Goal: Feedback & Contribution: Leave review/rating

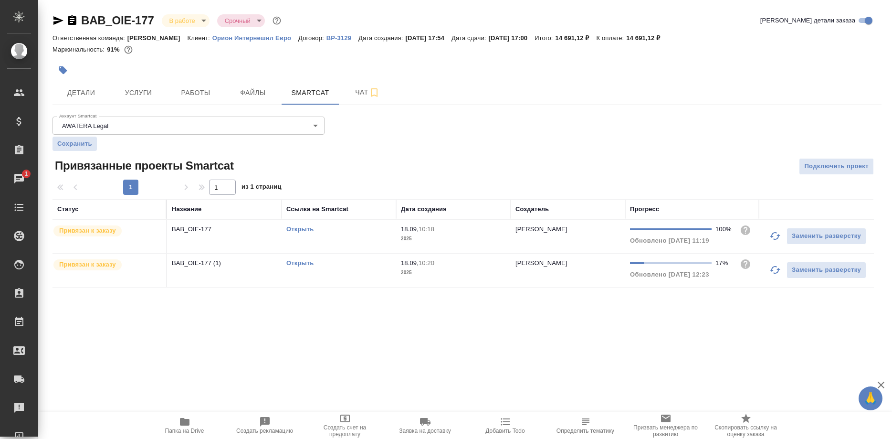
click at [297, 261] on link "Открыть" at bounding box center [299, 262] width 27 height 7
click at [207, 92] on span "Работы" at bounding box center [196, 93] width 46 height 12
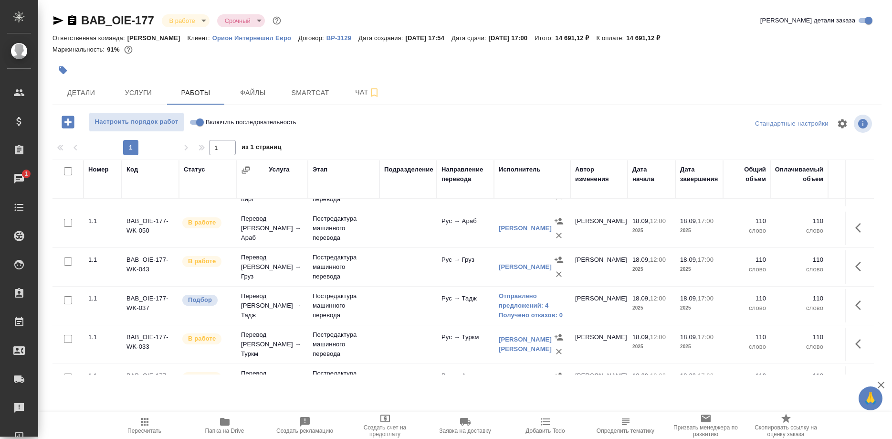
scroll to position [49, 0]
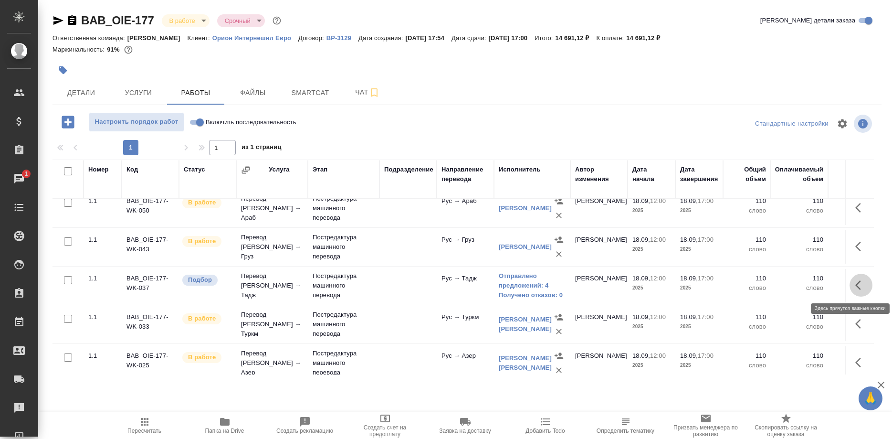
click at [854, 284] on button "button" at bounding box center [861, 285] width 23 height 23
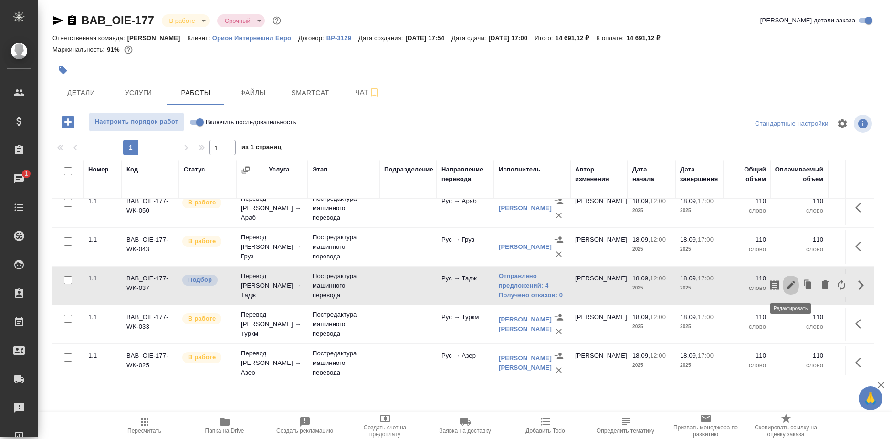
click at [789, 283] on icon "button" at bounding box center [790, 284] width 11 height 11
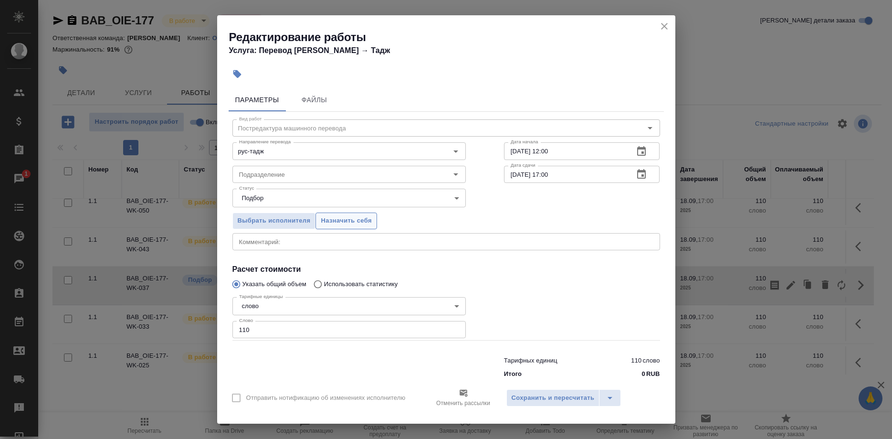
click at [353, 220] on span "Назначить себя" at bounding box center [346, 220] width 51 height 11
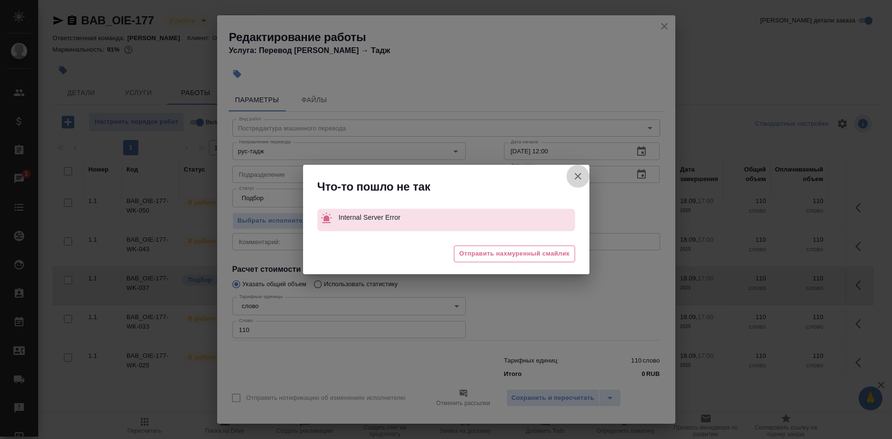
click at [574, 177] on icon "button" at bounding box center [577, 175] width 11 height 11
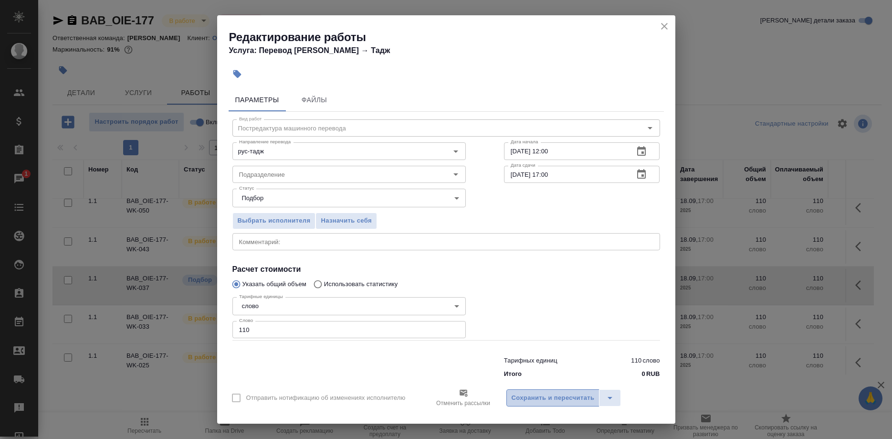
click at [564, 392] on span "Сохранить и пересчитать" at bounding box center [553, 397] width 83 height 11
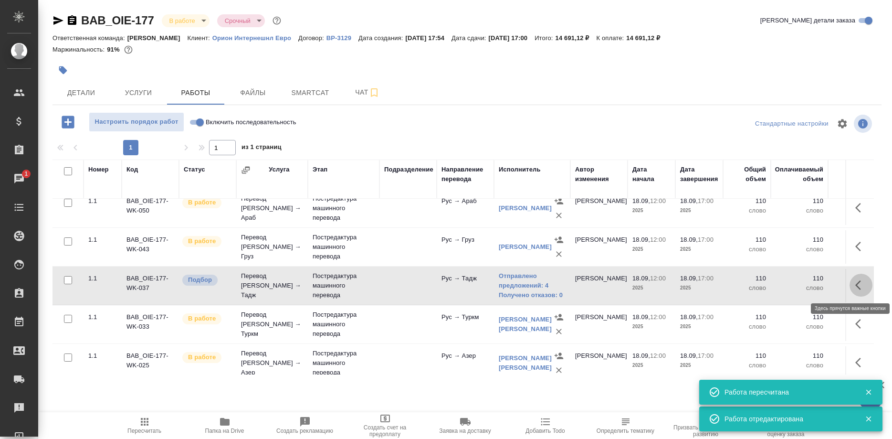
click at [853, 285] on button "button" at bounding box center [861, 285] width 23 height 23
click at [782, 284] on button "button" at bounding box center [775, 285] width 16 height 23
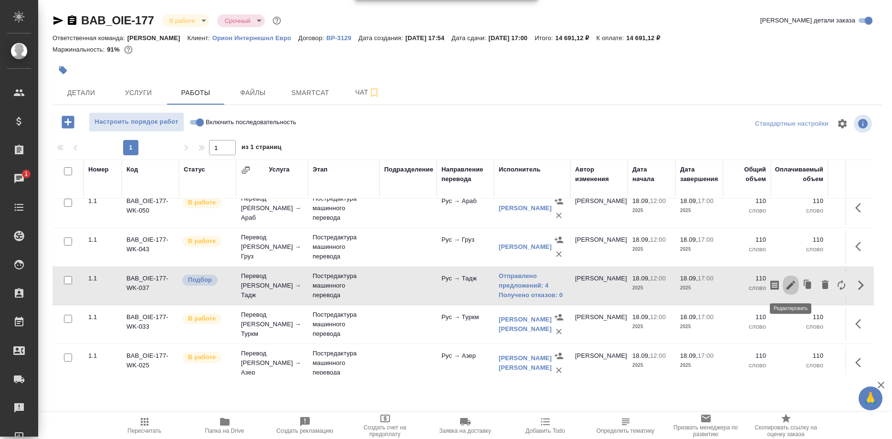
click at [785, 284] on icon "button" at bounding box center [790, 284] width 11 height 11
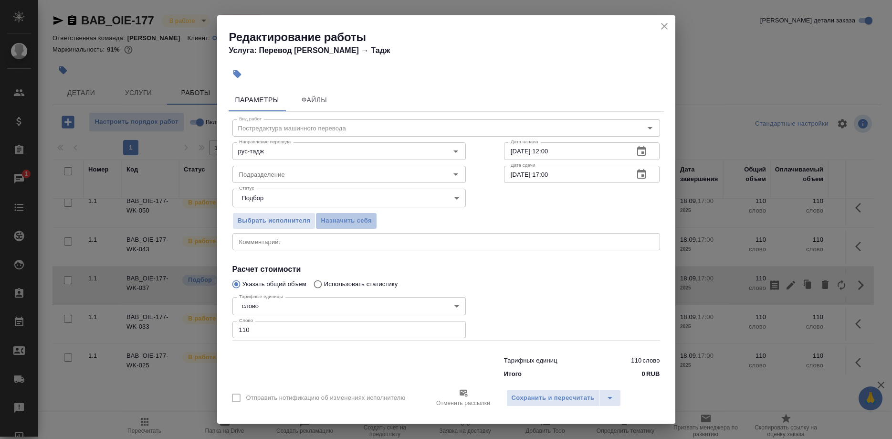
drag, startPoint x: 350, startPoint y: 219, endPoint x: 362, endPoint y: 235, distance: 20.3
click at [350, 219] on span "Назначить себя" at bounding box center [346, 220] width 51 height 11
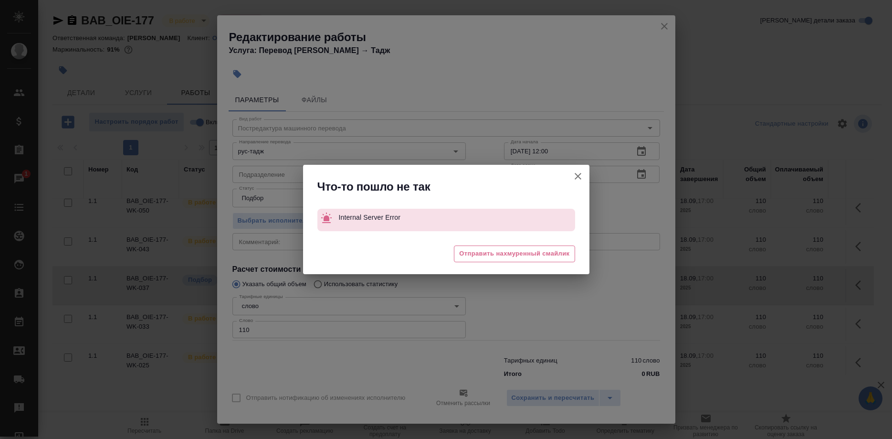
click at [571, 176] on button "Отправить нотификацию об изменениях исполнителю" at bounding box center [578, 176] width 23 height 23
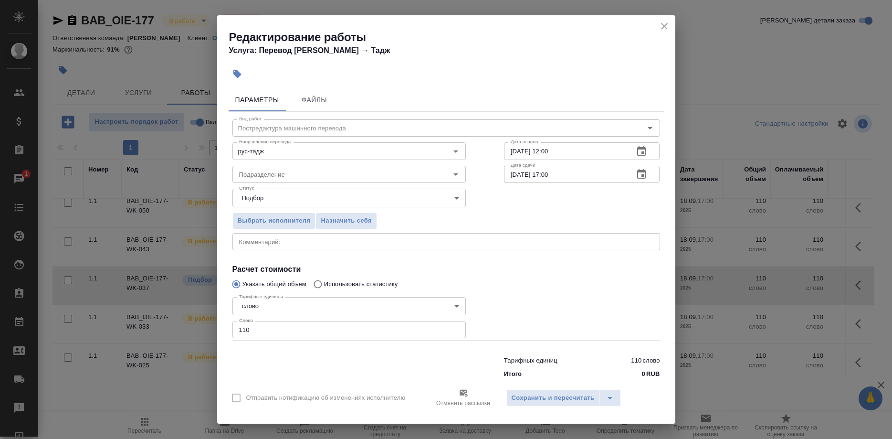
click at [542, 397] on span "Сохранить и пересчитать" at bounding box center [553, 397] width 83 height 11
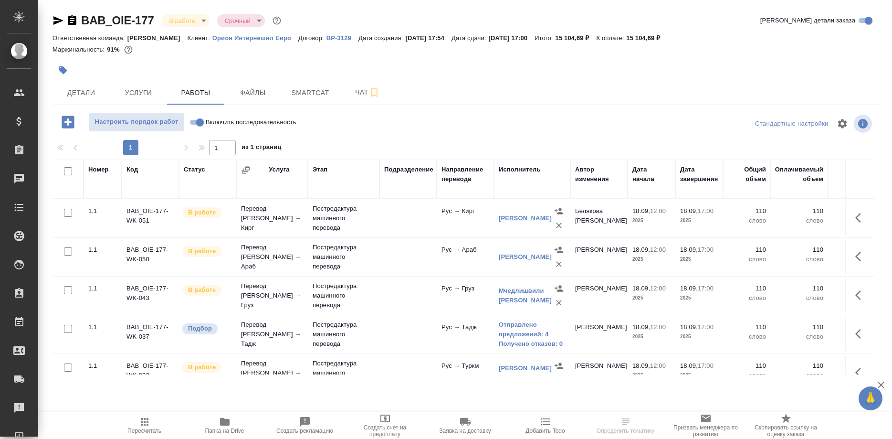
click at [518, 221] on link "Бабашева Бурулсун Ишенбековна" at bounding box center [525, 217] width 53 height 7
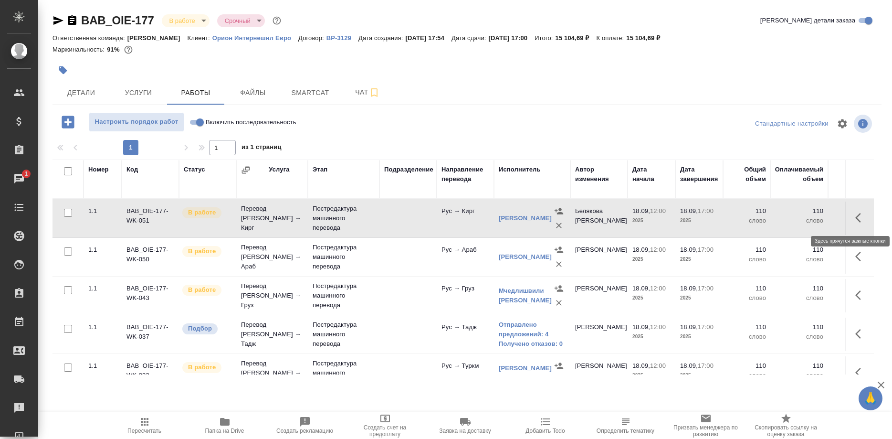
click at [854, 219] on button "button" at bounding box center [861, 217] width 23 height 23
click at [789, 218] on icon "button" at bounding box center [790, 217] width 11 height 11
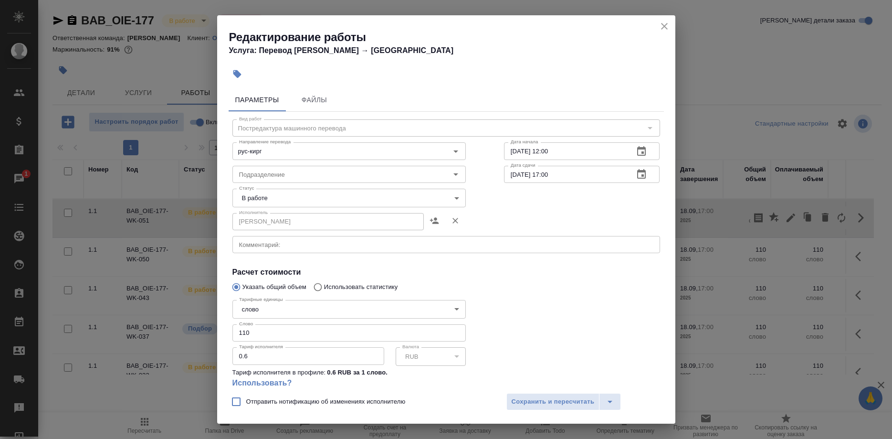
click at [656, 28] on div "Редактирование работы Услуга: Перевод Стандарт Рус → Кирг" at bounding box center [446, 39] width 458 height 48
click at [660, 23] on icon "close" at bounding box center [664, 26] width 11 height 11
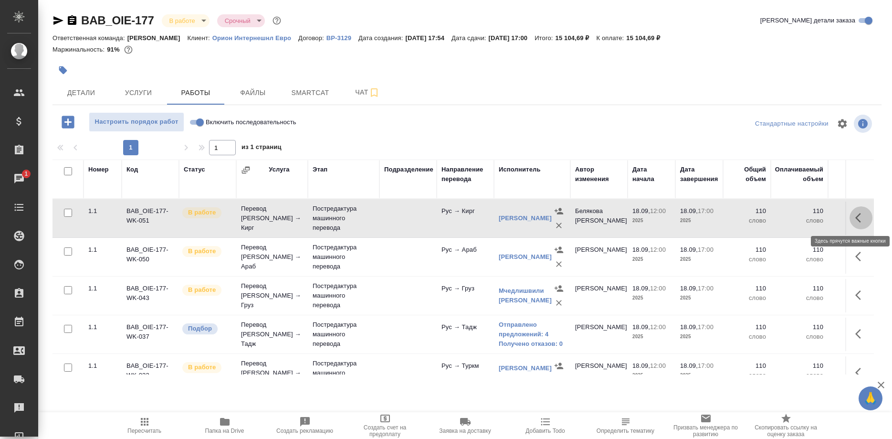
click at [854, 217] on button "button" at bounding box center [861, 217] width 23 height 23
click at [772, 216] on icon "button" at bounding box center [774, 217] width 10 height 10
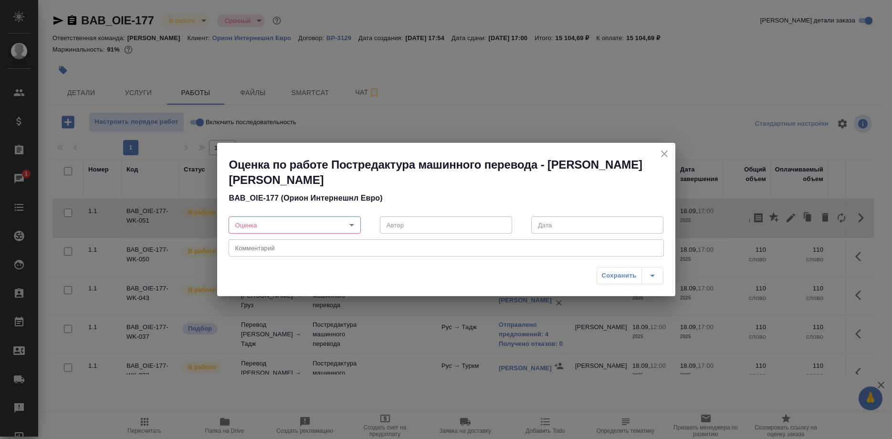
click at [344, 224] on body "🙏 .cls-1 fill:#fff; AWATERA Shirina Sabina Клиенты Спецификации Заказы 1 Чаты T…" at bounding box center [446, 219] width 892 height 439
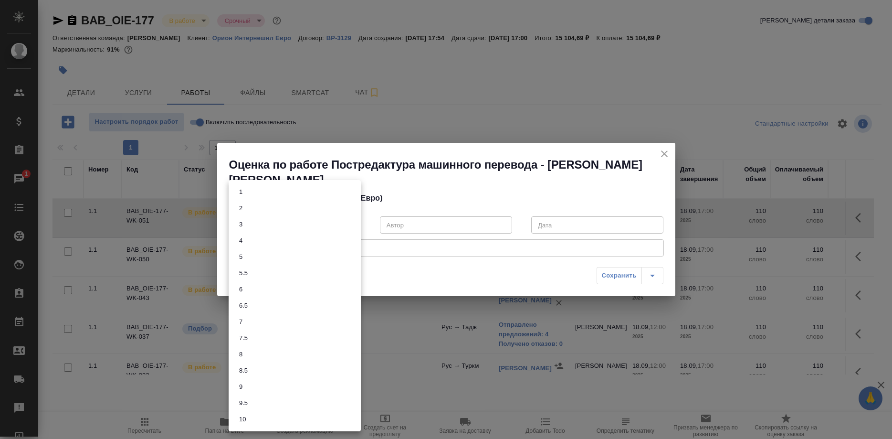
click at [256, 309] on li "6.5" at bounding box center [295, 305] width 132 height 16
type input "6.5"
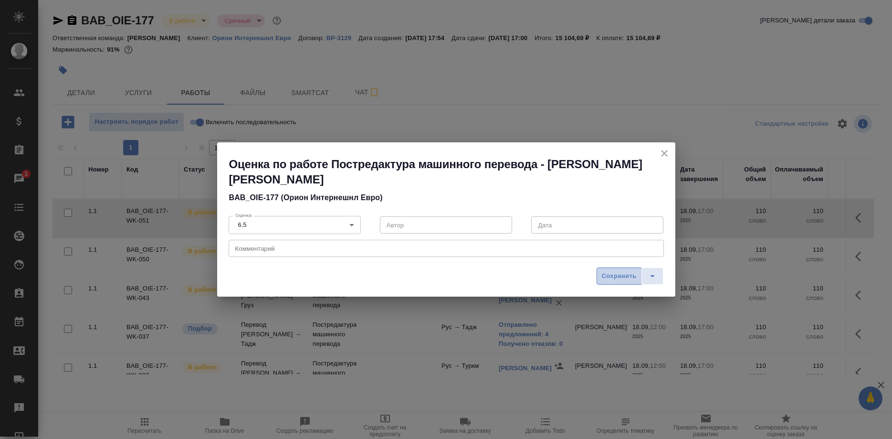
click at [608, 278] on span "Сохранить" at bounding box center [619, 276] width 35 height 11
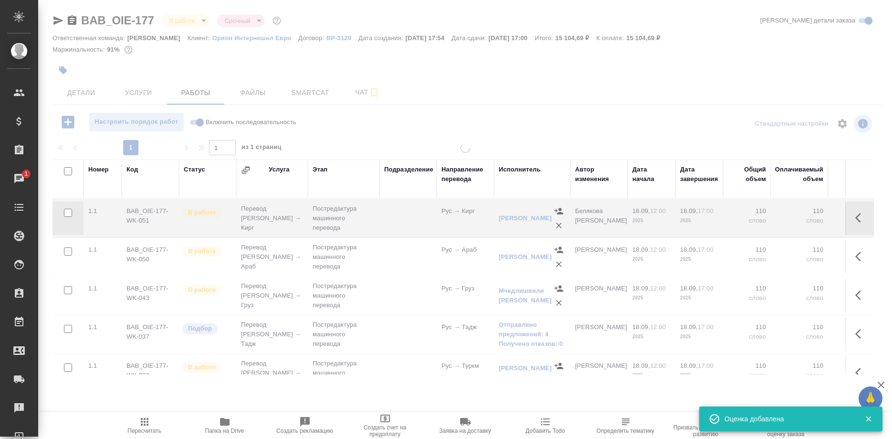
click at [855, 219] on button "button" at bounding box center [861, 217] width 23 height 23
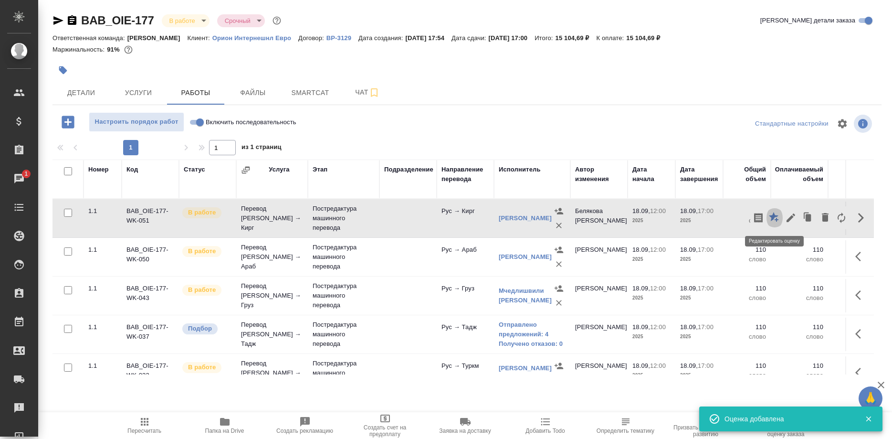
click at [767, 217] on button "button" at bounding box center [775, 217] width 16 height 23
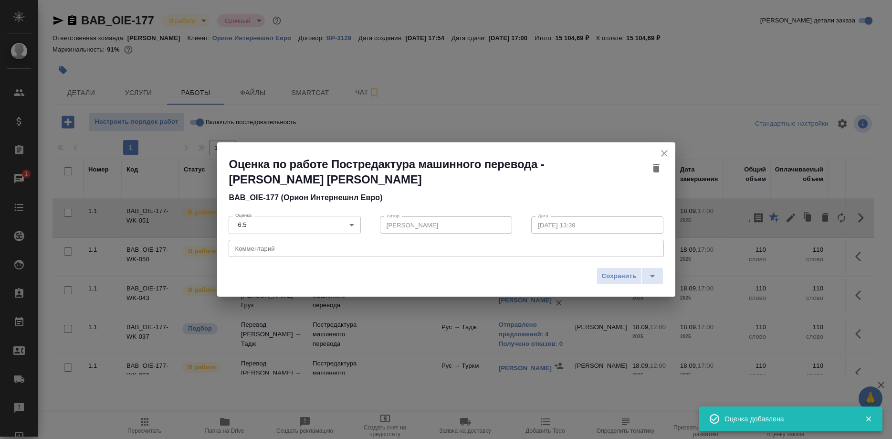
click at [465, 248] on textarea at bounding box center [446, 248] width 422 height 7
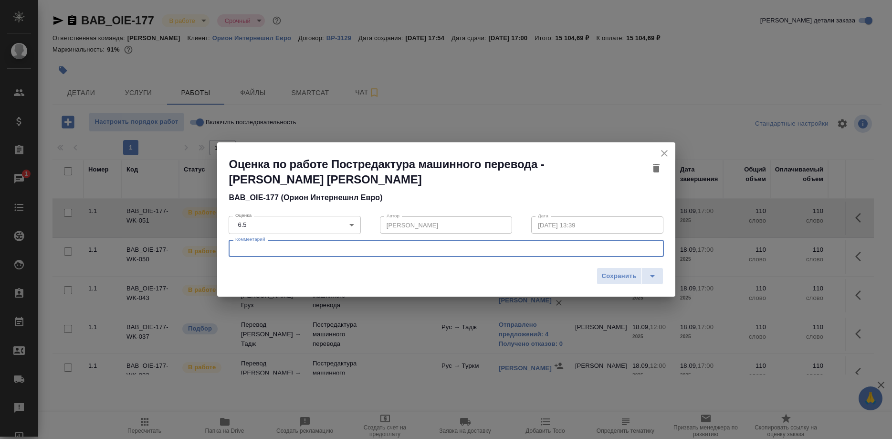
click at [324, 226] on body "🙏 .cls-1 fill:#fff; AWATERA Shirina Sabina Клиенты Спецификации Заказы 1 Чаты T…" at bounding box center [446, 219] width 892 height 439
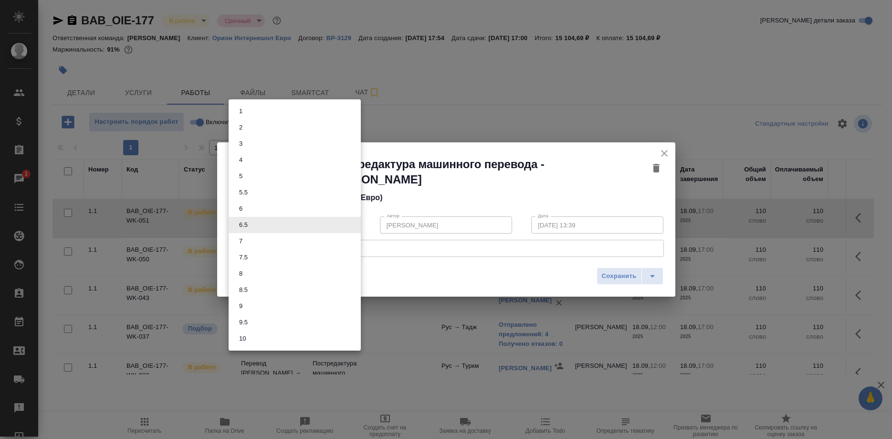
click at [246, 240] on li "7" at bounding box center [295, 241] width 132 height 16
type input "7"
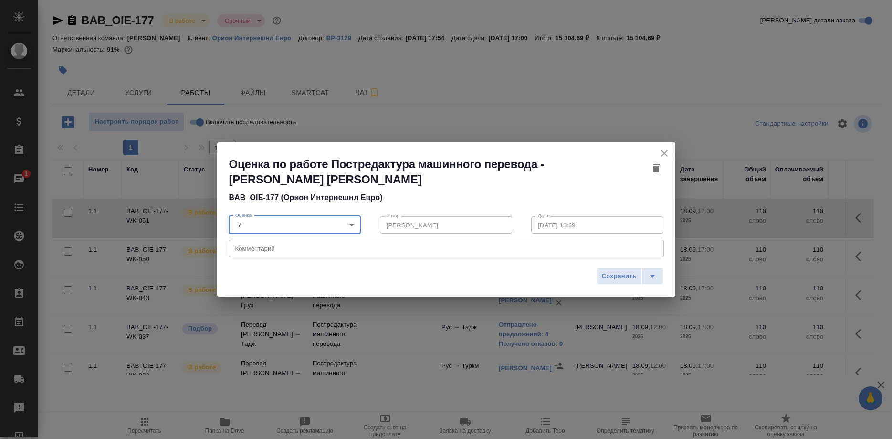
click at [264, 248] on textarea at bounding box center [446, 248] width 422 height 7
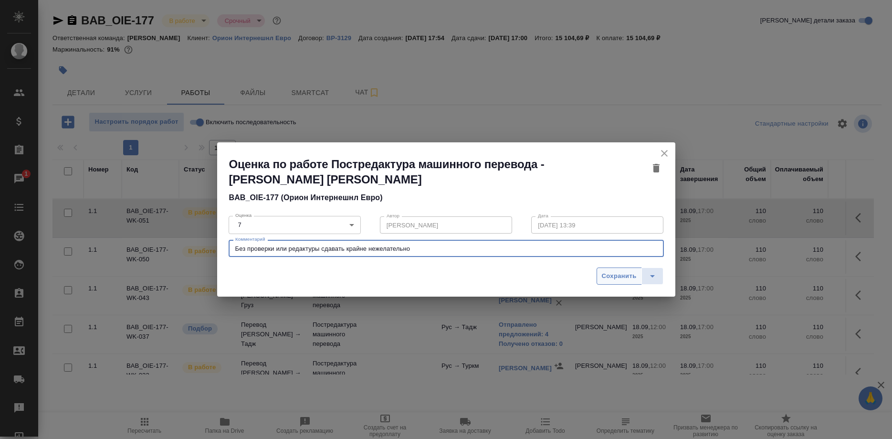
type textarea "Без проверки или редактуры сдавать крайне нежелательно"
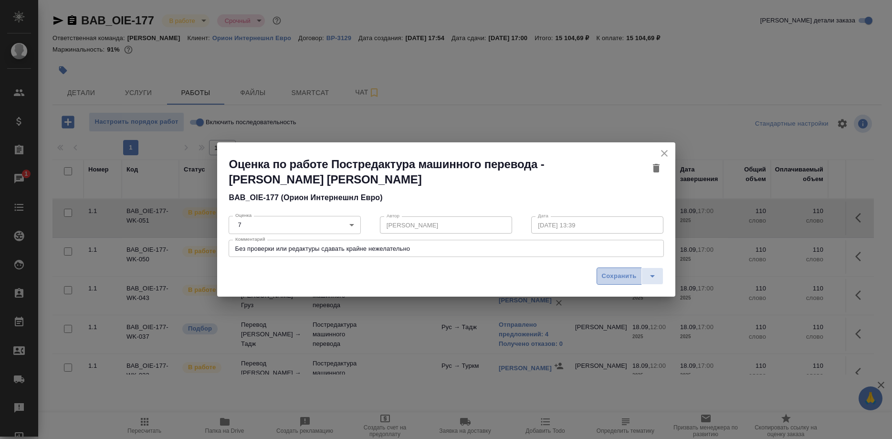
click at [616, 274] on span "Сохранить" at bounding box center [619, 276] width 35 height 11
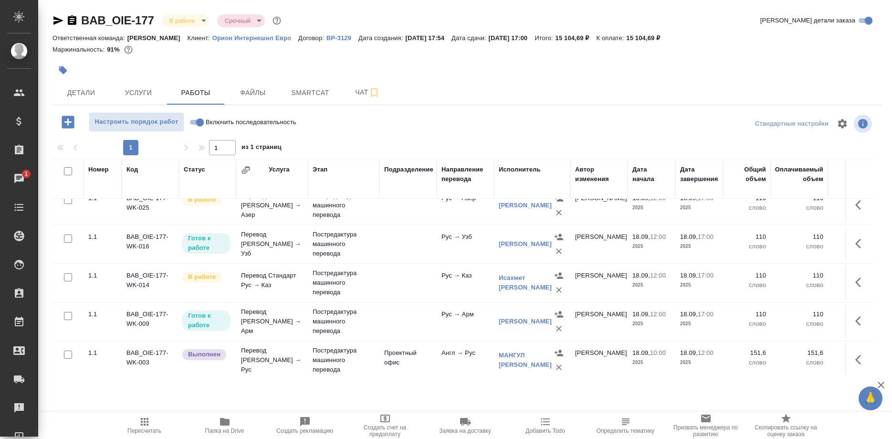
scroll to position [211, 0]
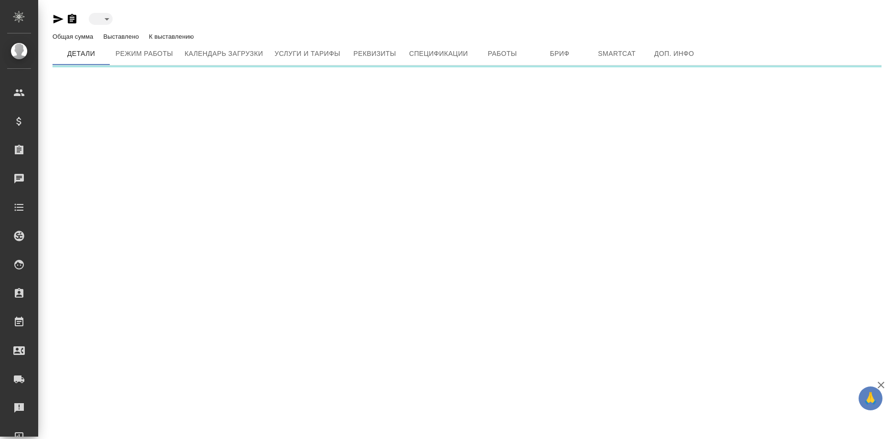
type input "active"
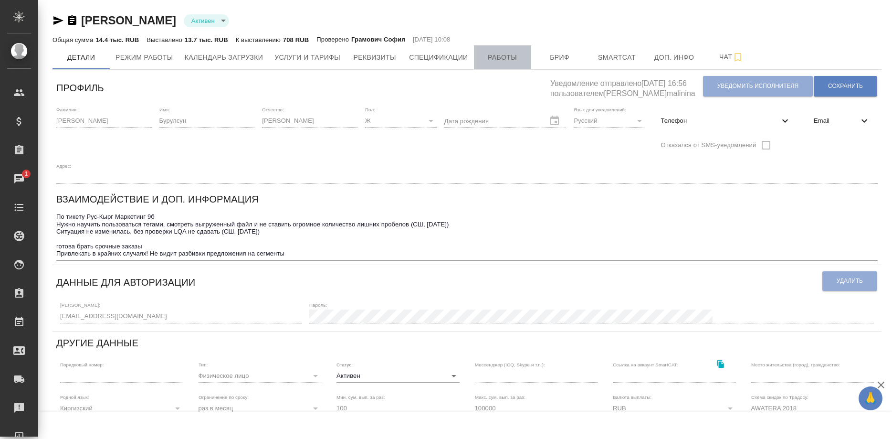
click at [490, 53] on span "Работы" at bounding box center [503, 58] width 46 height 12
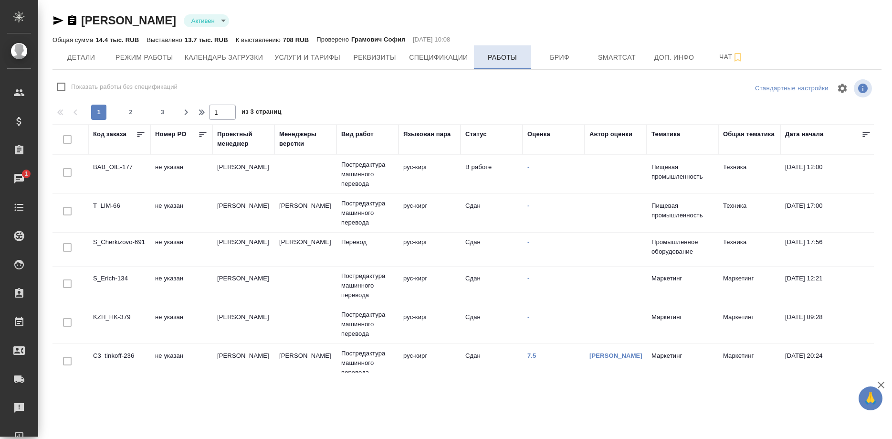
checkbox input "false"
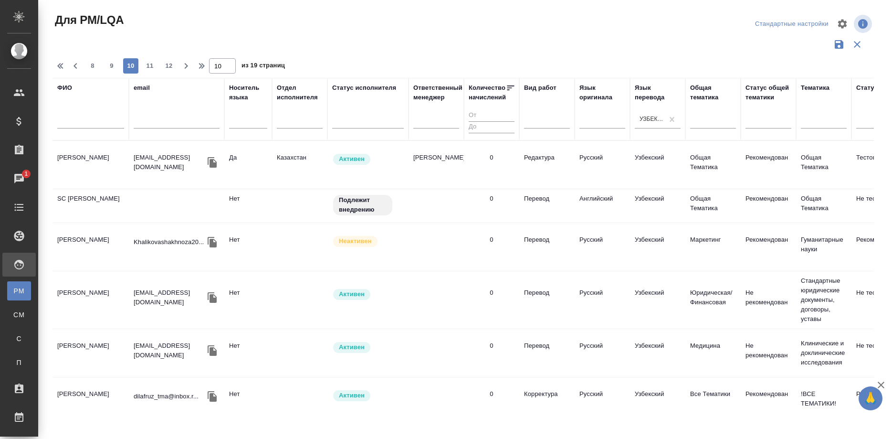
scroll to position [977, 0]
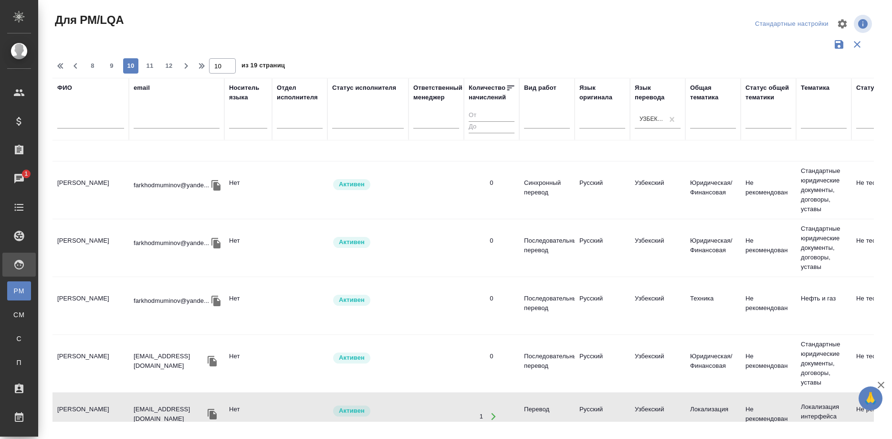
click at [100, 400] on td "[PERSON_NAME]" at bounding box center [91, 416] width 76 height 33
click at [143, 65] on span "11" at bounding box center [149, 66] width 15 height 10
type input "11"
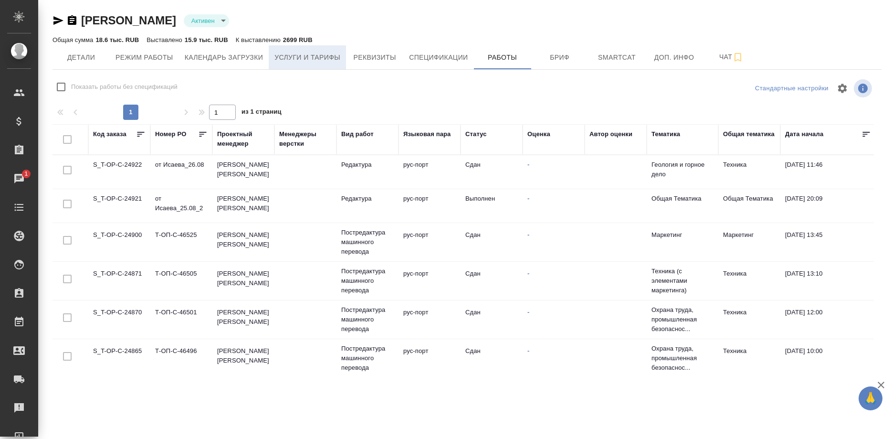
scroll to position [146, 0]
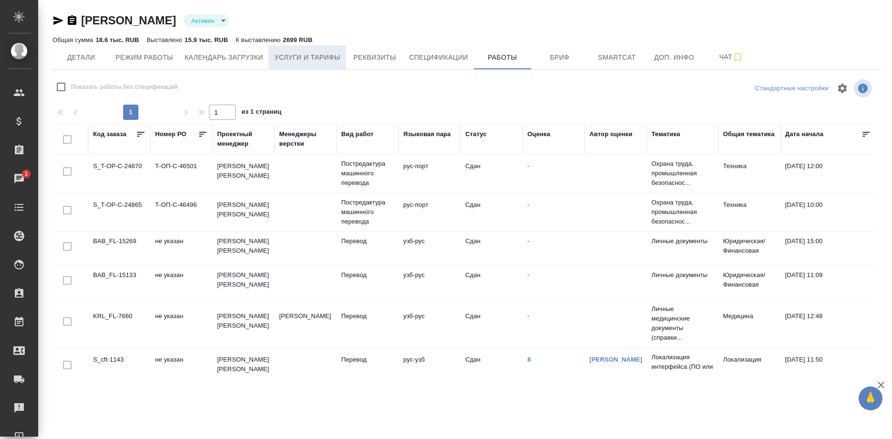
click at [302, 55] on span "Услуги и тарифы" at bounding box center [307, 58] width 66 height 12
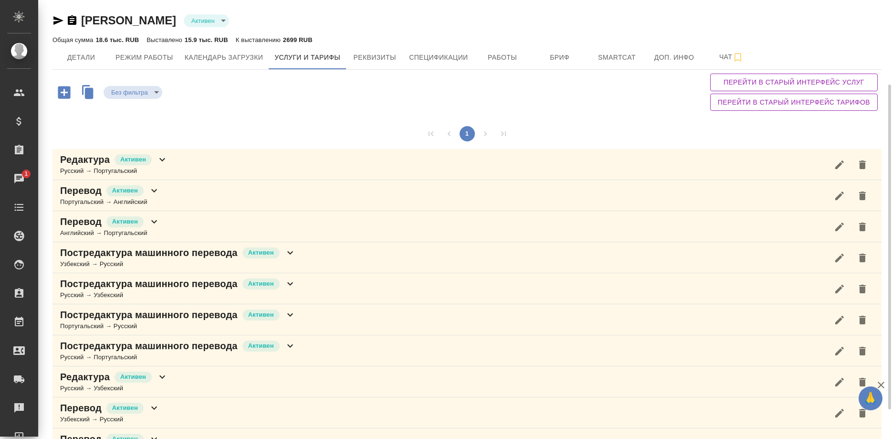
scroll to position [49, 0]
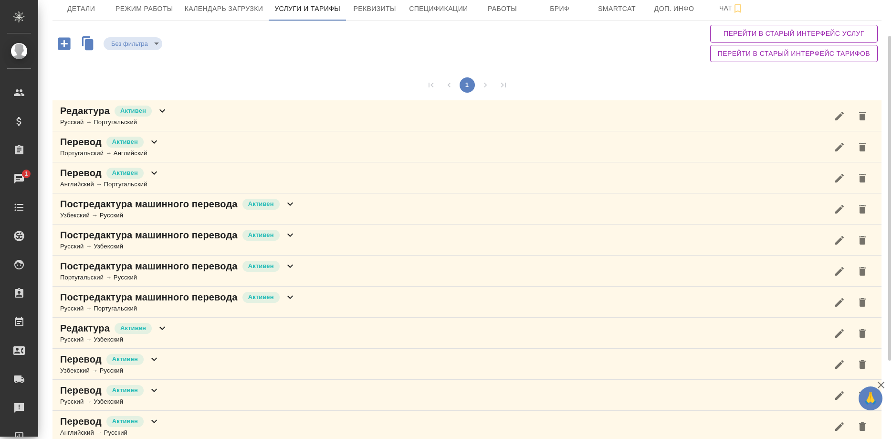
click at [205, 230] on p "Постредактура машинного перевода" at bounding box center [149, 234] width 178 height 13
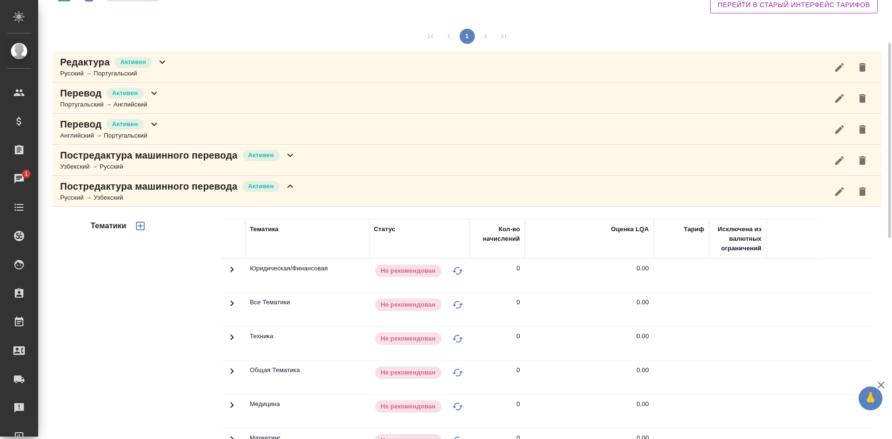
scroll to position [292, 0]
